Goal: Information Seeking & Learning: Learn about a topic

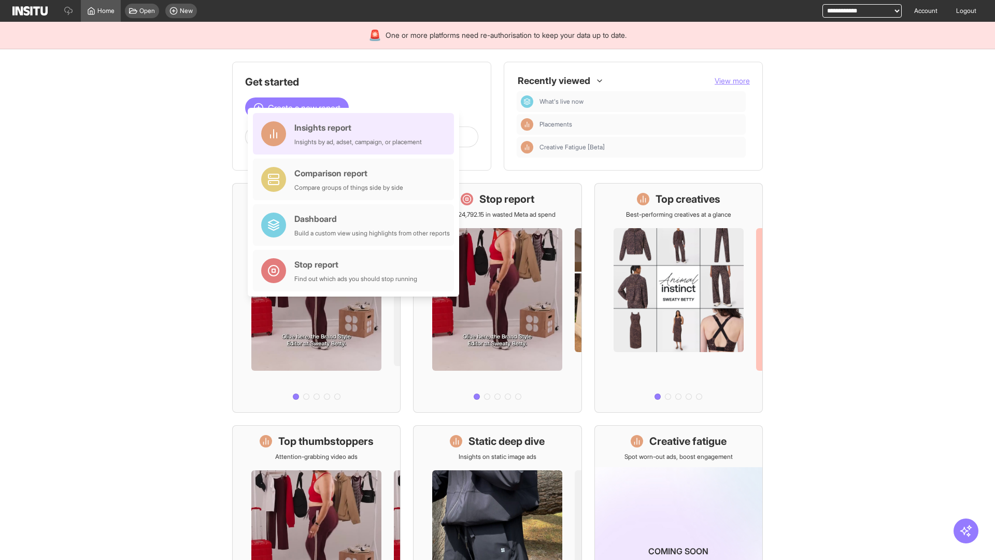
click at [356, 134] on div "Insights report Insights by ad, adset, campaign, or placement" at bounding box center [357, 133] width 127 height 25
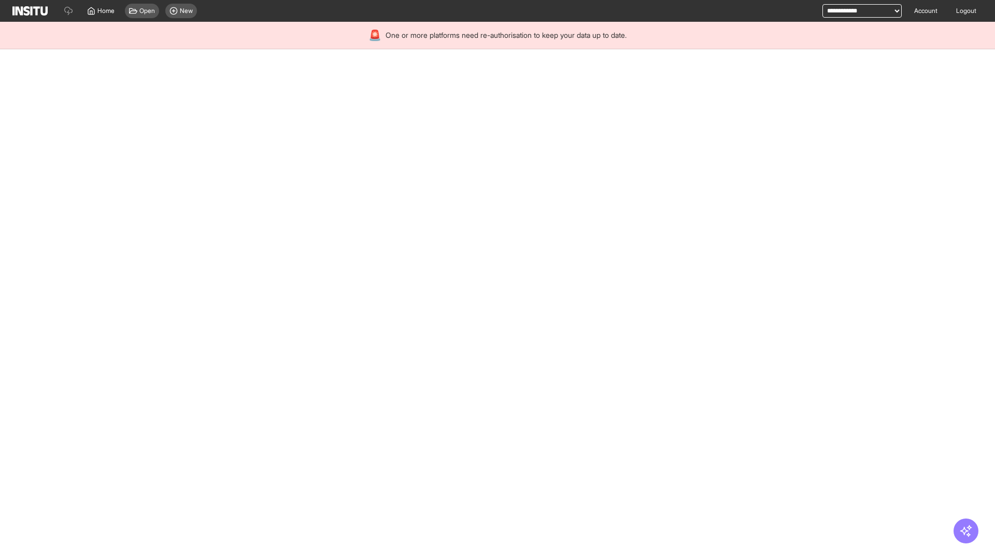
select select "**"
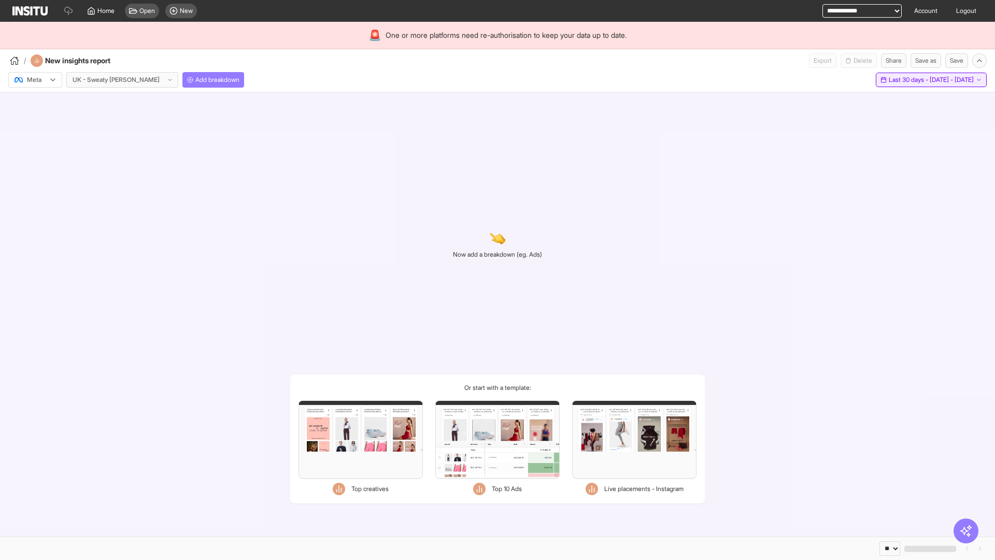
click at [908, 80] on span "Last 30 days - [DATE] - [DATE]" at bounding box center [931, 80] width 85 height 8
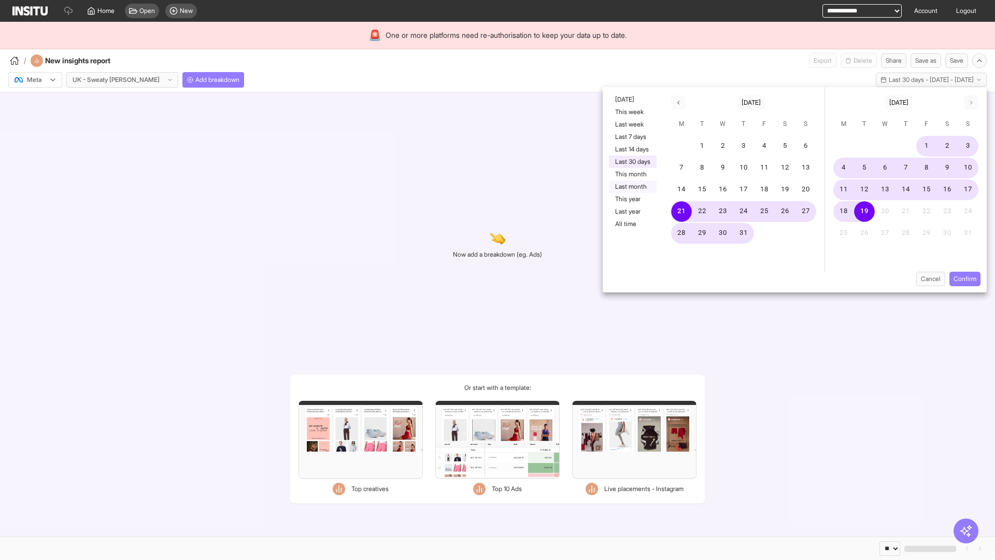
click at [632, 187] on button "Last month" at bounding box center [633, 186] width 48 height 12
